Goal: Information Seeking & Learning: Compare options

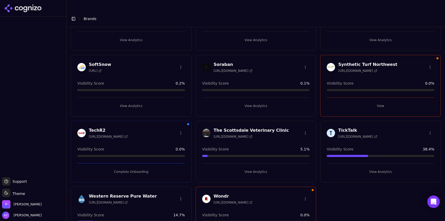
scroll to position [397, 0]
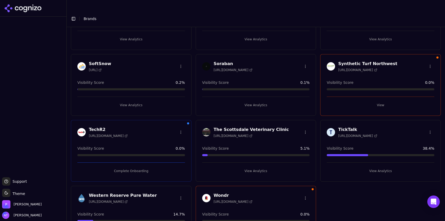
click at [374, 167] on button "View Analytics" at bounding box center [381, 171] width 108 height 8
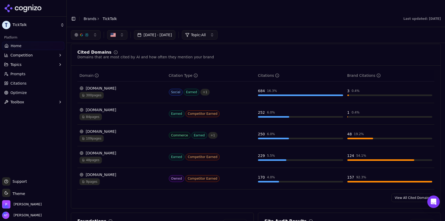
scroll to position [526, 0]
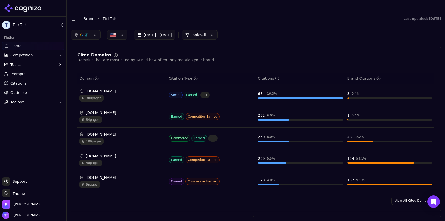
click at [127, 175] on div "[DOMAIN_NAME]" at bounding box center [121, 177] width 85 height 5
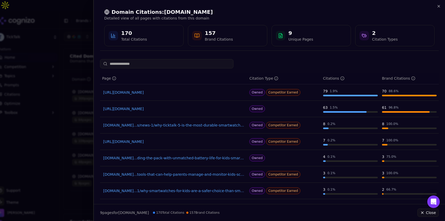
click at [138, 92] on link "[URL][DOMAIN_NAME]" at bounding box center [173, 92] width 141 height 5
click at [441, 6] on div "Domain Citations: [DOMAIN_NAME] Detailed view of all pages with citations from …" at bounding box center [269, 27] width 351 height 55
click at [439, 7] on icon "button" at bounding box center [439, 6] width 4 height 4
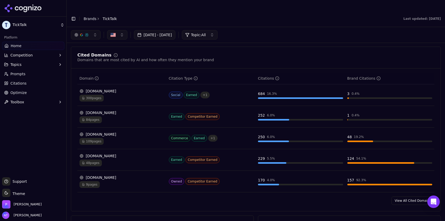
scroll to position [0, 0]
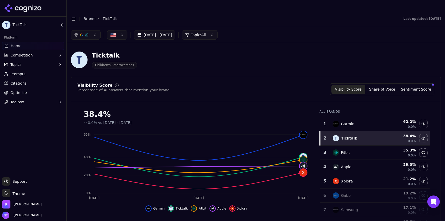
click at [72, 15] on button "Toggle Sidebar" at bounding box center [73, 18] width 7 height 7
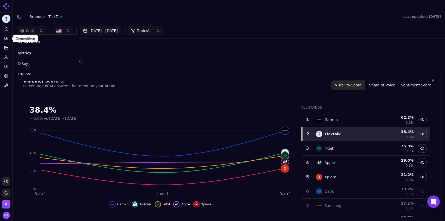
click at [7, 40] on icon at bounding box center [6, 38] width 3 height 3
click at [23, 74] on span "Explore" at bounding box center [46, 73] width 56 height 5
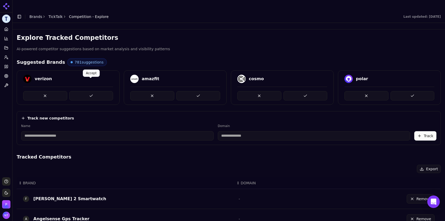
click at [97, 91] on button at bounding box center [91, 95] width 44 height 9
click at [296, 91] on button at bounding box center [306, 95] width 44 height 9
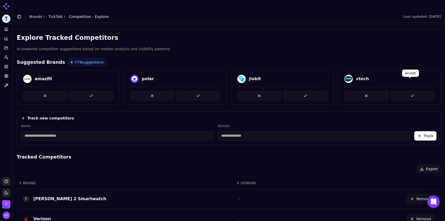
click at [403, 91] on button at bounding box center [413, 95] width 44 height 9
click at [402, 91] on button at bounding box center [413, 95] width 44 height 9
click at [91, 91] on button at bounding box center [91, 95] width 44 height 9
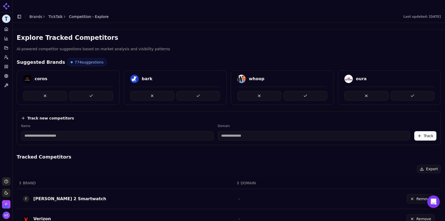
click at [91, 91] on button at bounding box center [91, 95] width 44 height 9
click at [7, 30] on icon at bounding box center [6, 29] width 4 height 4
